Goal: Task Accomplishment & Management: Complete application form

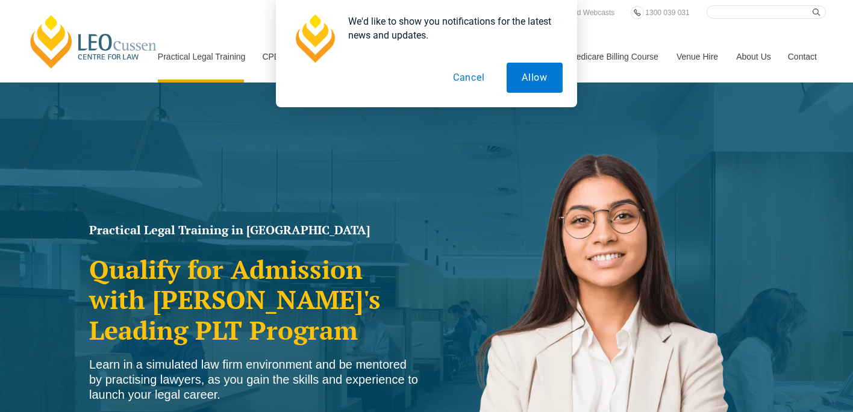
click at [470, 76] on button "Cancel" at bounding box center [469, 78] width 62 height 30
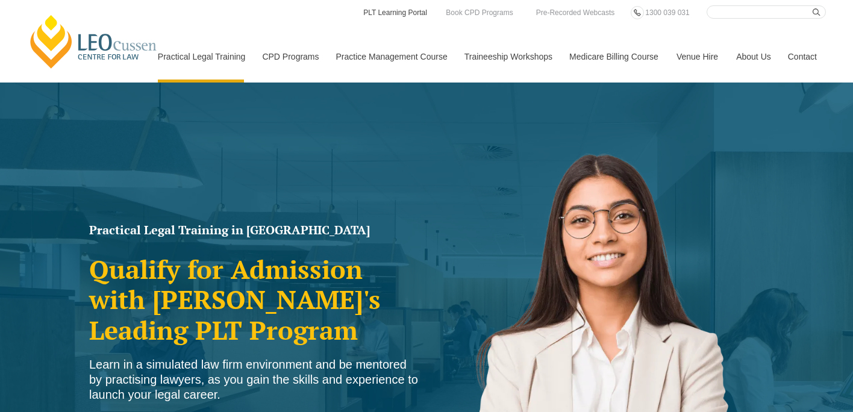
click at [408, 16] on link "PLT Learning Portal" at bounding box center [395, 12] width 66 height 13
